Goal: Task Accomplishment & Management: Use online tool/utility

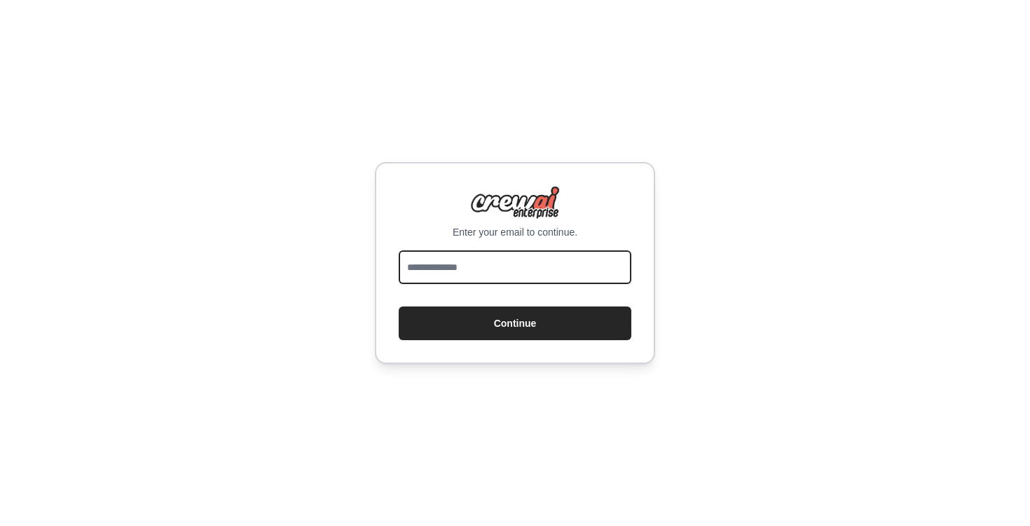
click at [453, 260] on input "email" at bounding box center [515, 267] width 233 height 34
type input "**********"
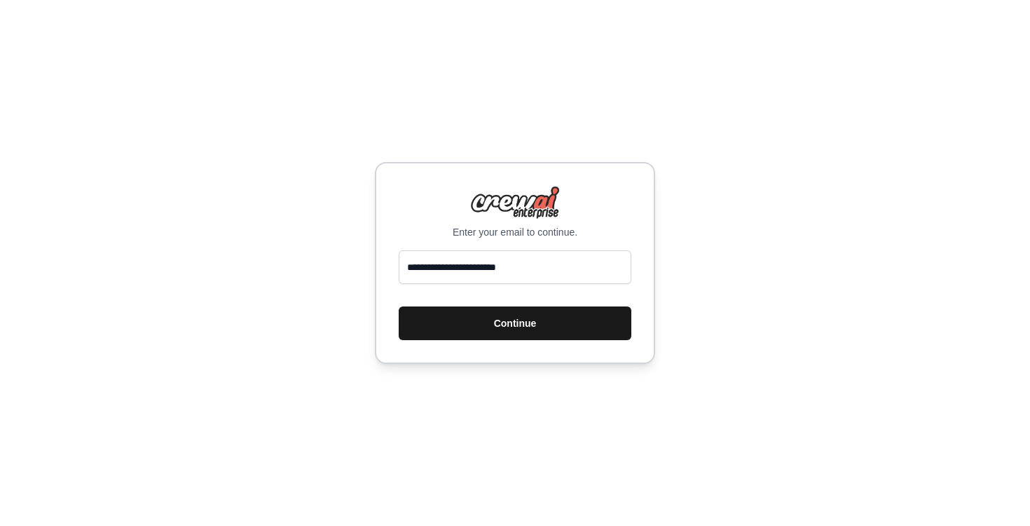
click at [508, 335] on button "Continue" at bounding box center [515, 323] width 233 height 34
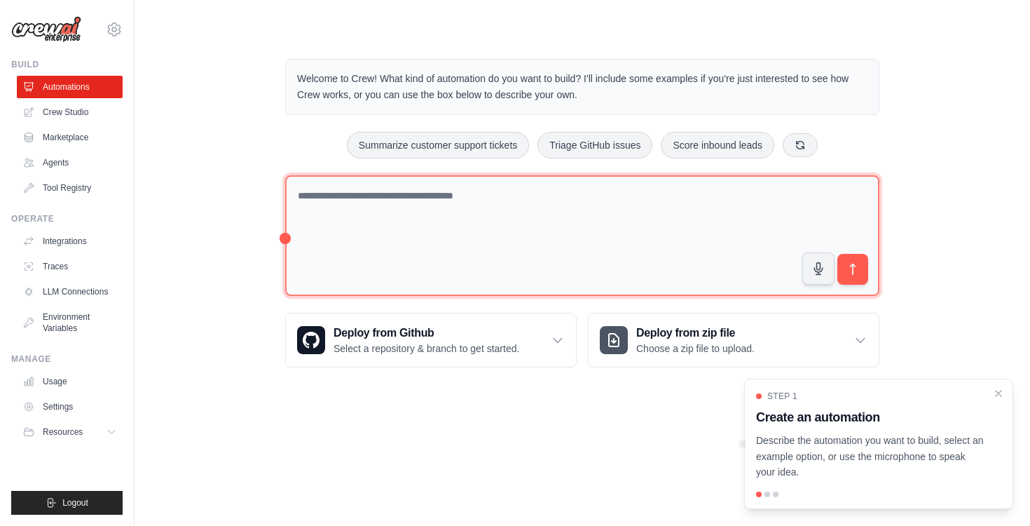
click at [428, 254] on textarea at bounding box center [582, 235] width 594 height 121
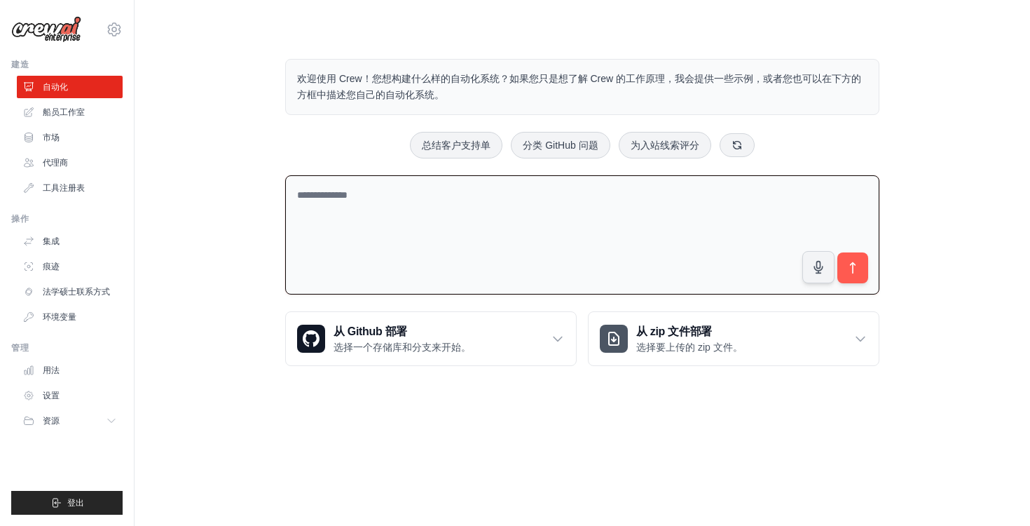
click at [457, 202] on textarea at bounding box center [582, 235] width 594 height 120
click at [375, 201] on textarea at bounding box center [582, 235] width 594 height 120
type textarea "**********"
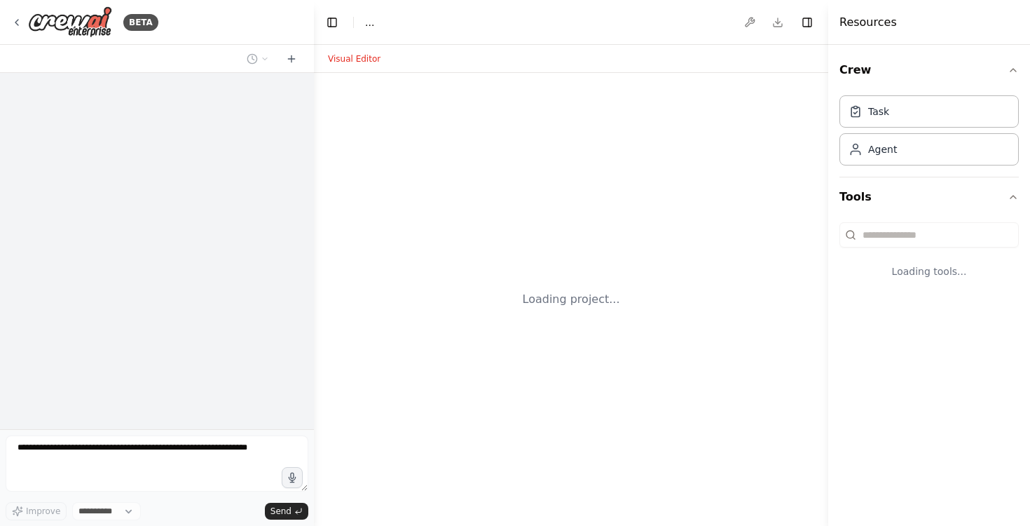
select select "****"
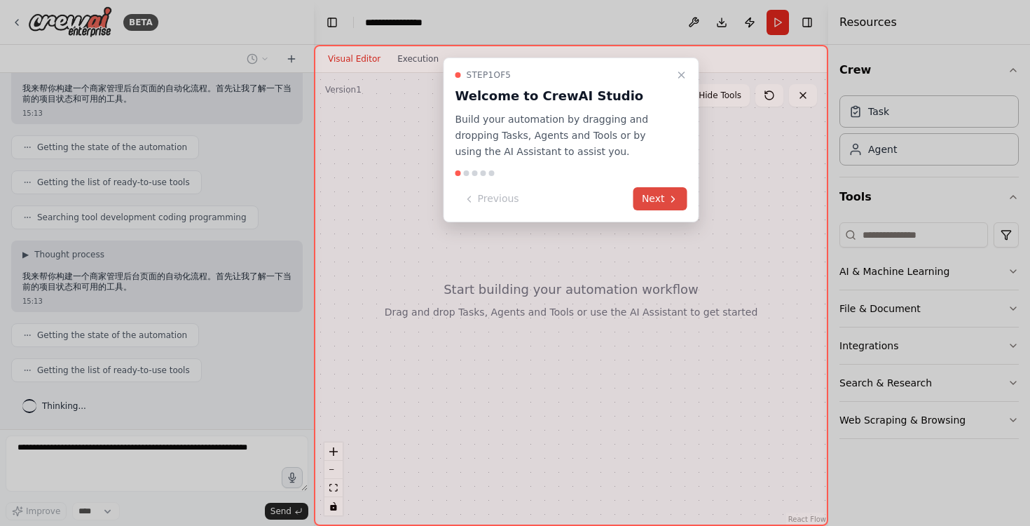
scroll to position [114, 0]
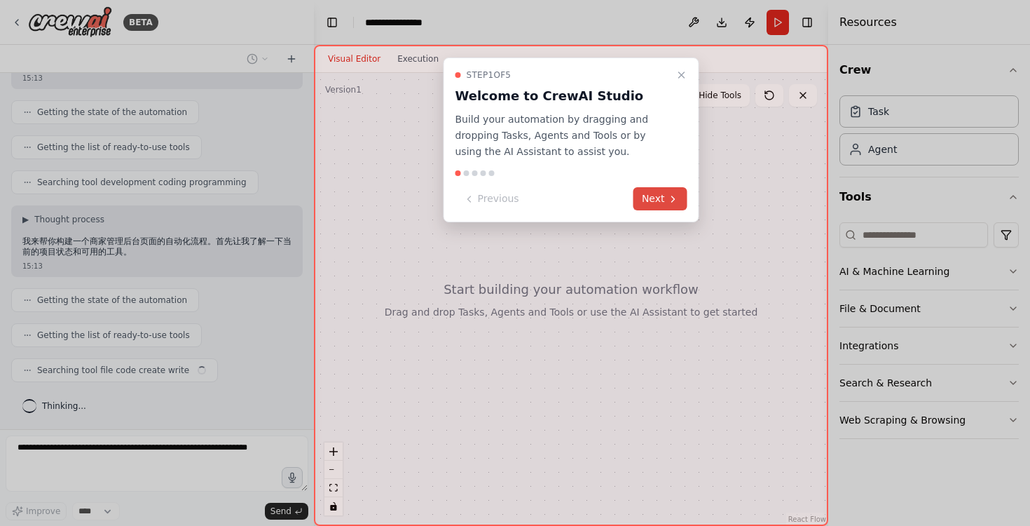
click at [650, 196] on button "Next" at bounding box center [661, 198] width 54 height 23
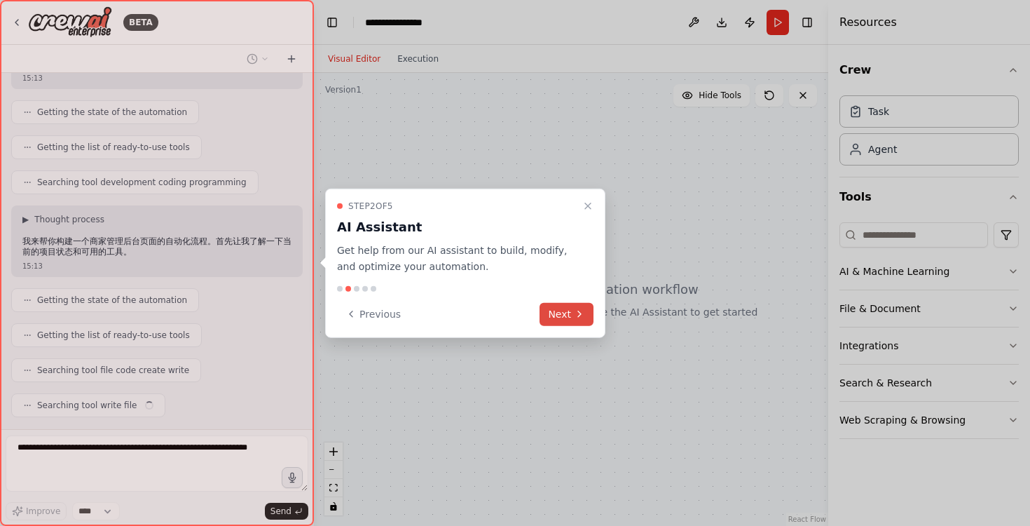
scroll to position [149, 0]
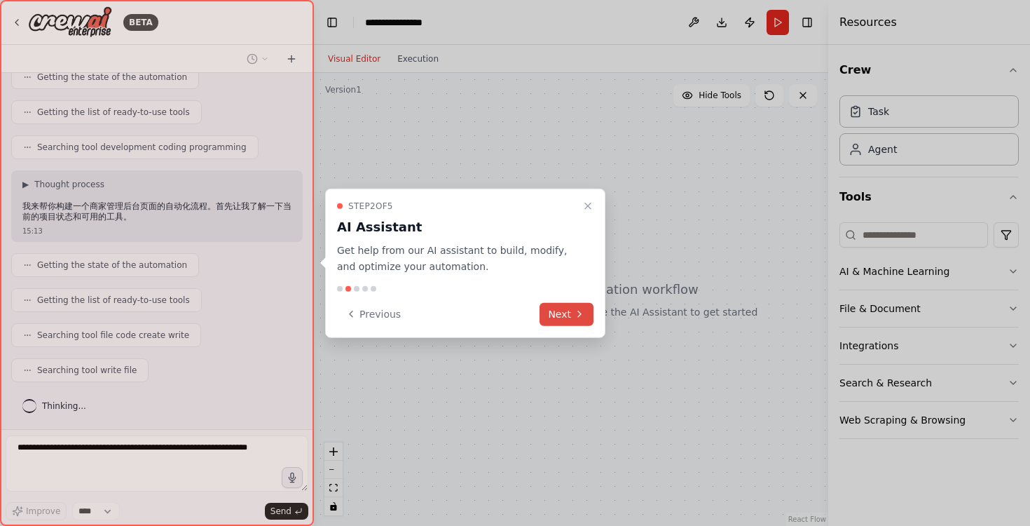
click at [560, 320] on button "Next" at bounding box center [567, 313] width 54 height 23
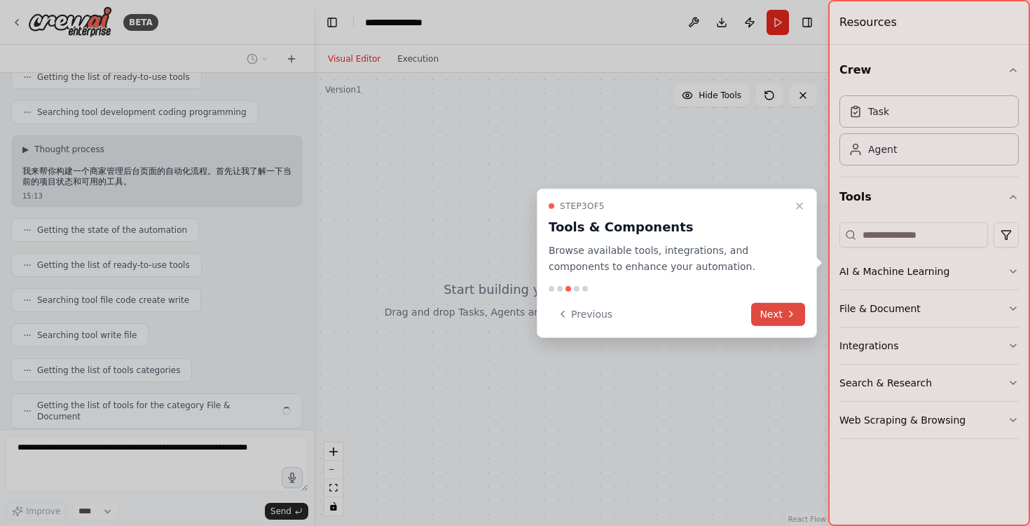
scroll to position [219, 0]
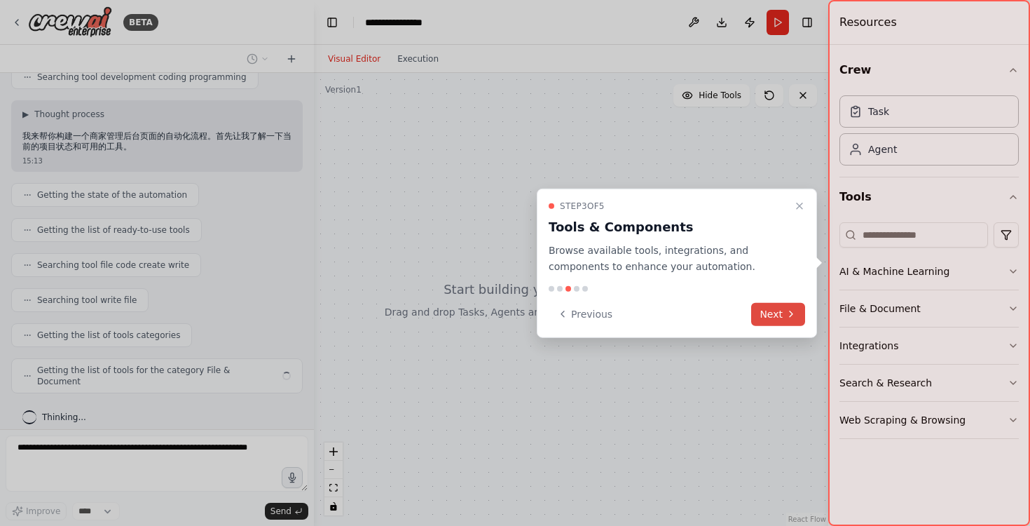
click at [761, 314] on button "Next" at bounding box center [778, 313] width 54 height 23
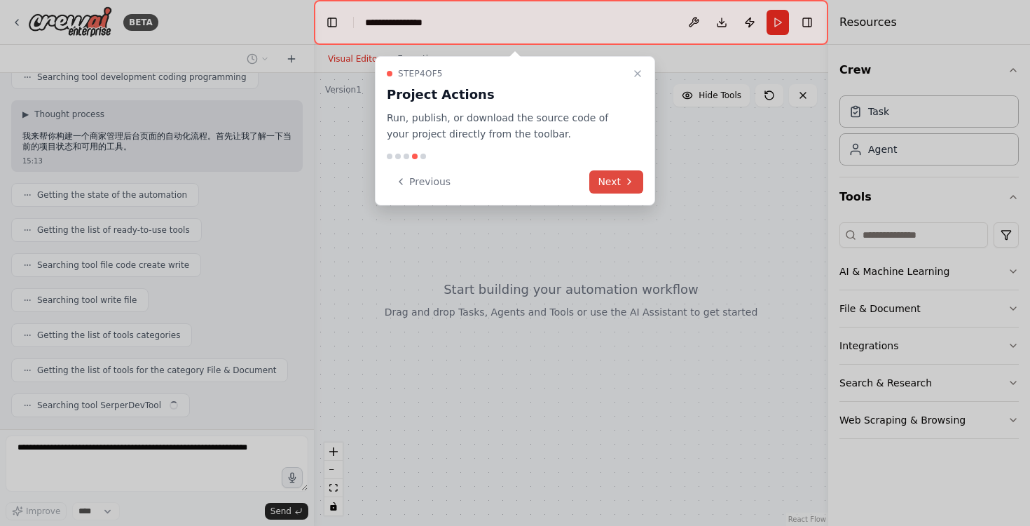
scroll to position [254, 0]
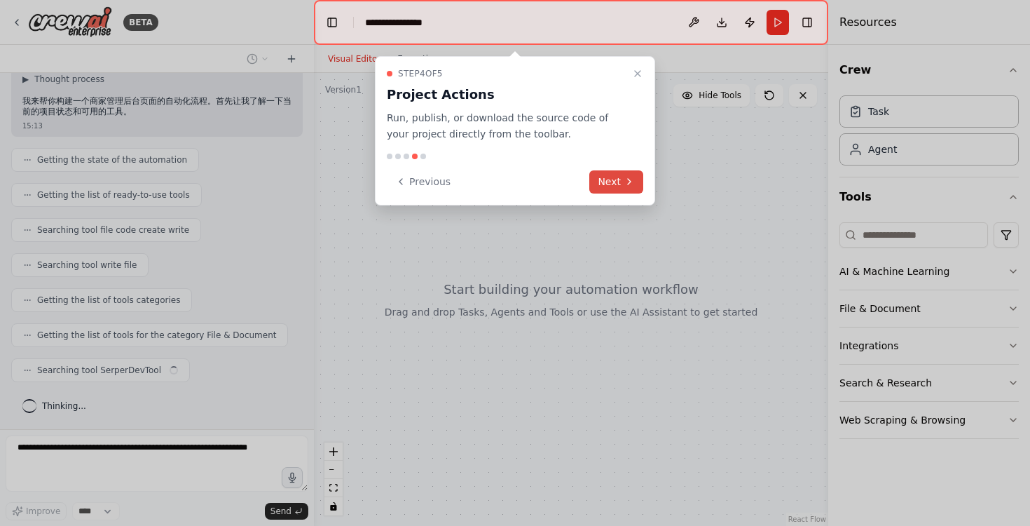
click at [613, 182] on button "Next" at bounding box center [617, 181] width 54 height 23
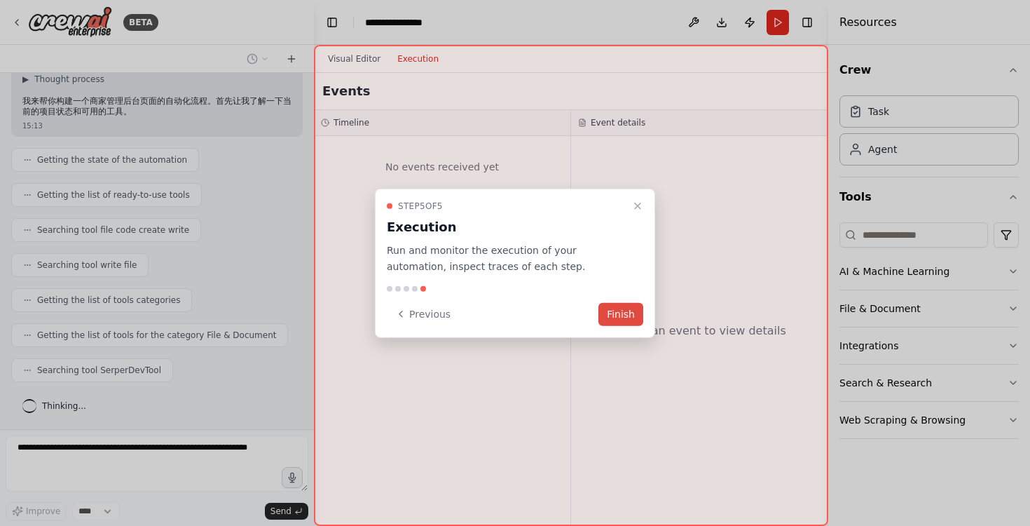
click at [615, 316] on button "Finish" at bounding box center [621, 313] width 45 height 23
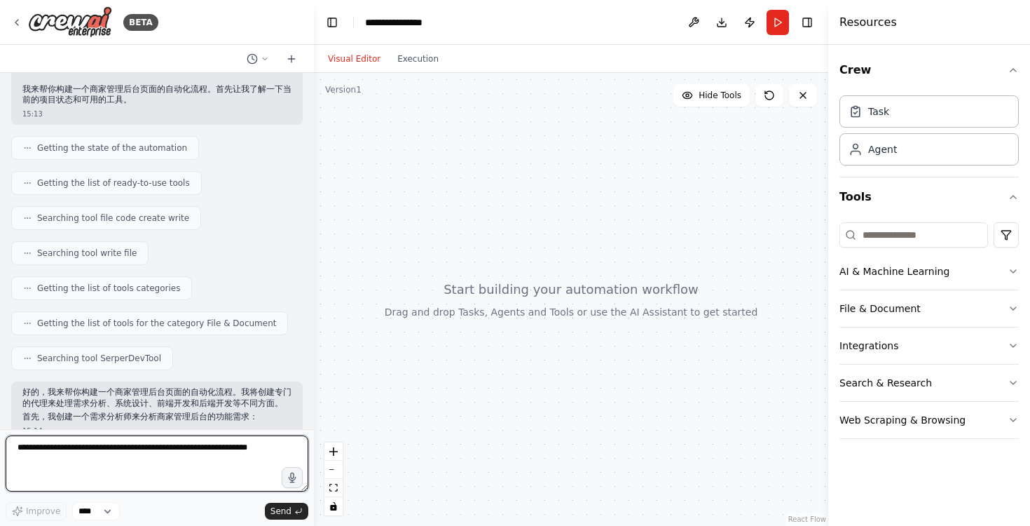
scroll to position [299, 0]
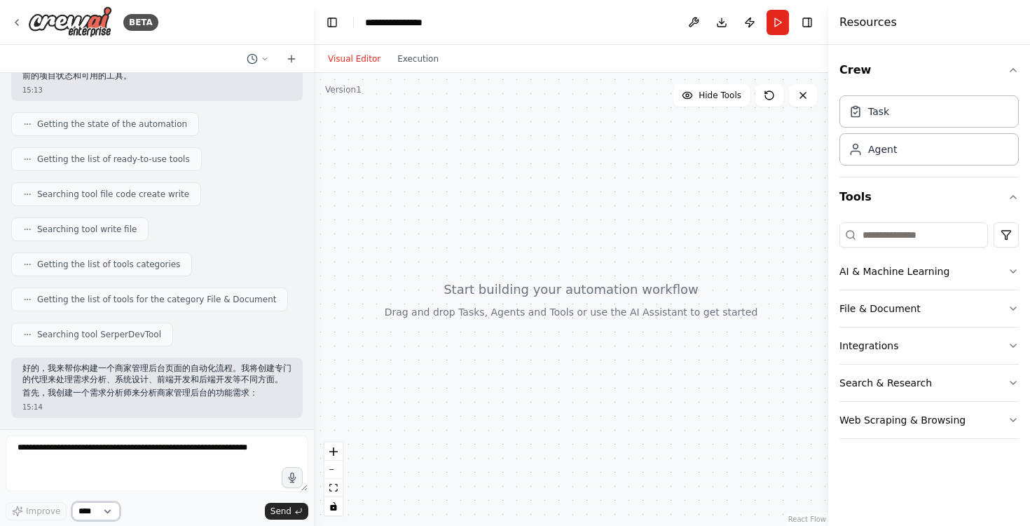
click at [101, 509] on select "****" at bounding box center [96, 511] width 48 height 18
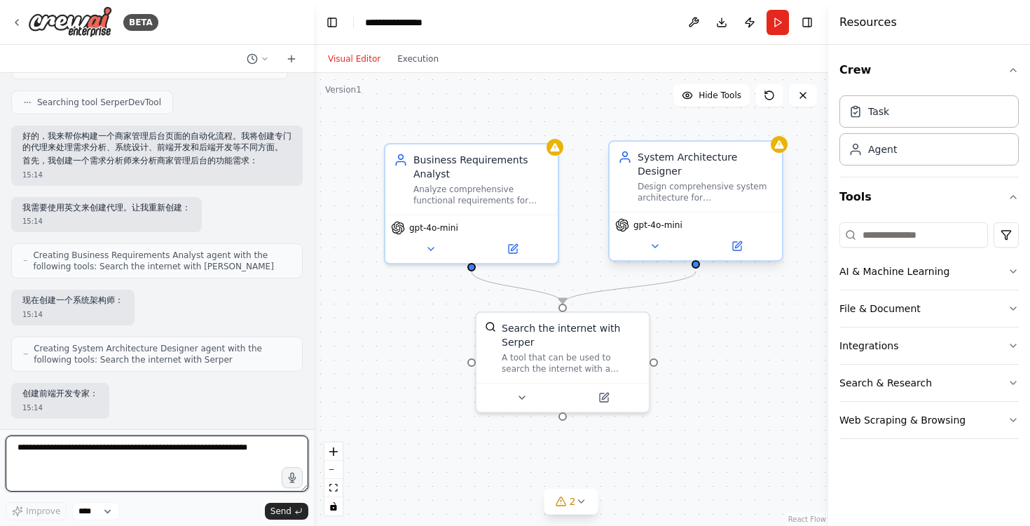
scroll to position [615, 0]
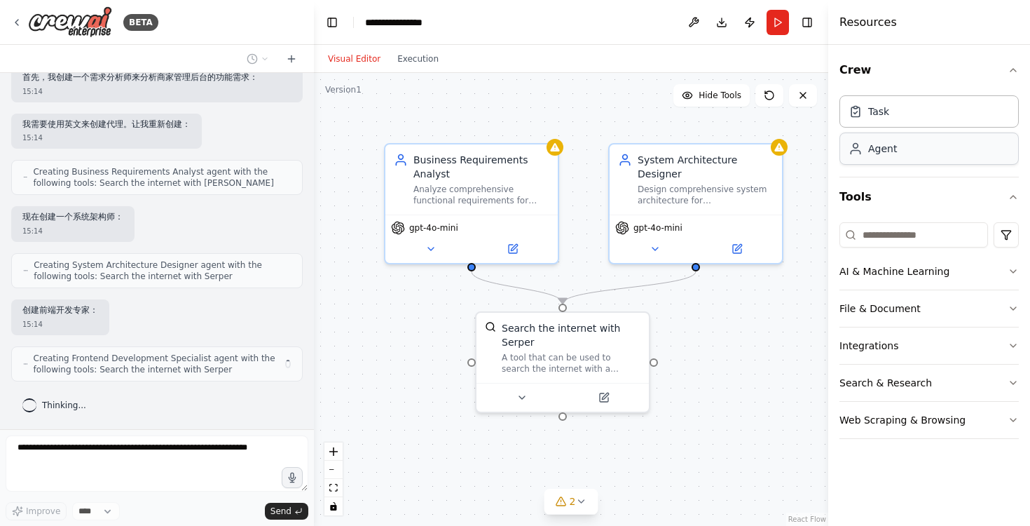
click at [901, 151] on div "Agent" at bounding box center [929, 148] width 179 height 32
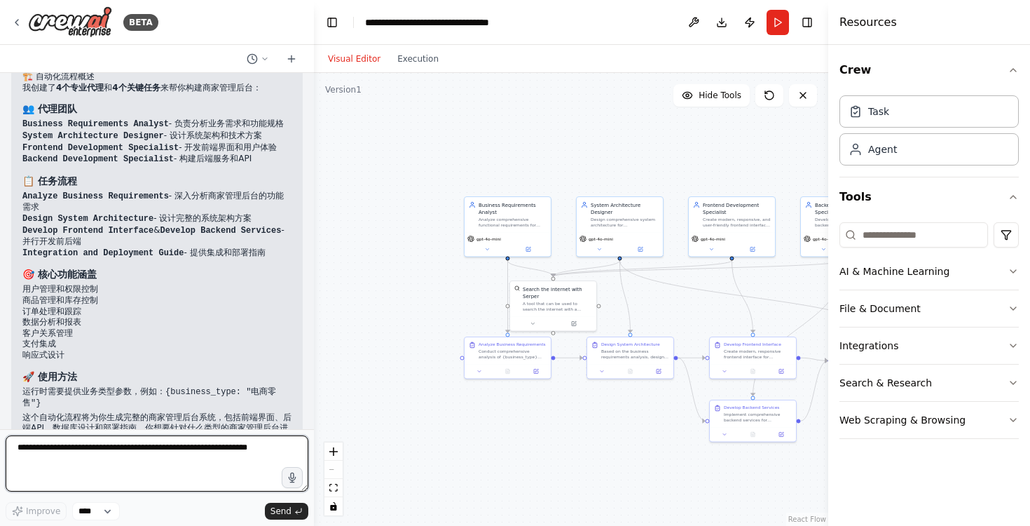
scroll to position [1673, 0]
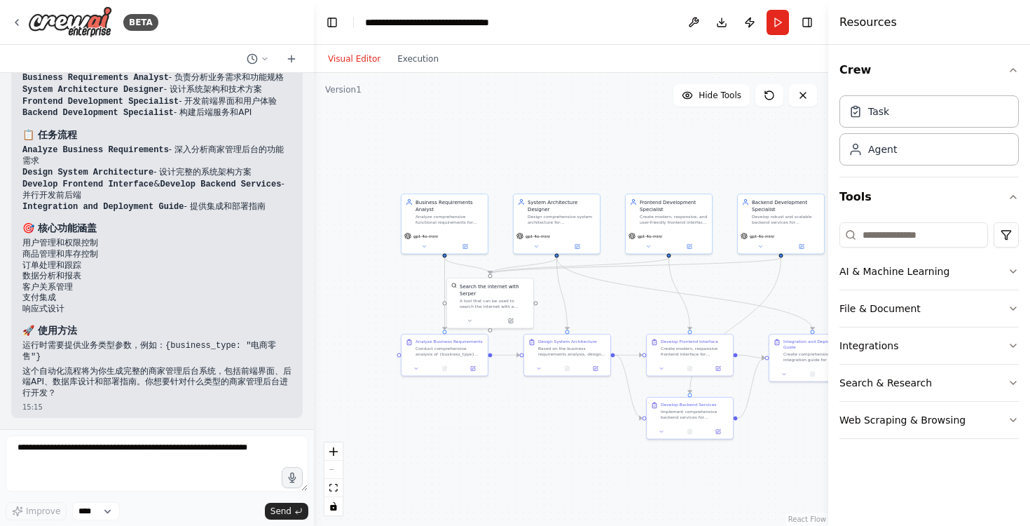
drag, startPoint x: 608, startPoint y: 451, endPoint x: 545, endPoint y: 448, distance: 63.1
click at [545, 448] on div ".deletable-edge-delete-btn { width: 20px; height: 20px; border: 0px solid #ffff…" at bounding box center [571, 299] width 515 height 453
